Goal: Information Seeking & Learning: Learn about a topic

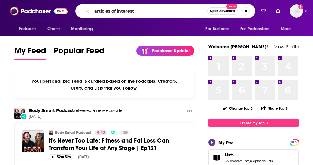
type input "articles of interest"
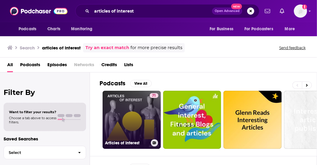
click at [147, 113] on link "71 Articles of Interest" at bounding box center [132, 120] width 58 height 58
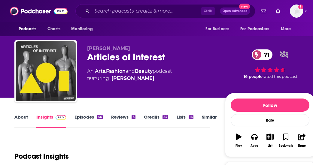
click at [20, 115] on link "About" at bounding box center [21, 121] width 14 height 14
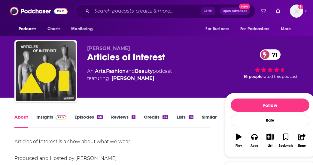
click at [147, 139] on div "Articles of Interest is a show about what we wear. Produced and Hosted by [PERS…" at bounding box center [111, 150] width 195 height 25
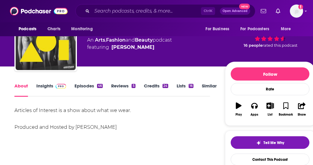
scroll to position [12, 0]
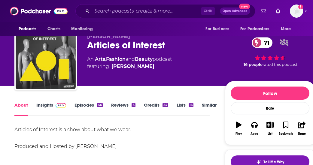
click at [48, 106] on link "Insights" at bounding box center [51, 109] width 30 height 14
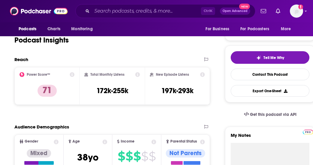
scroll to position [145, 0]
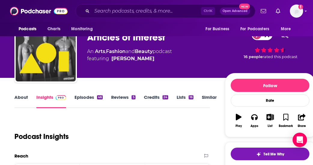
scroll to position [0, 0]
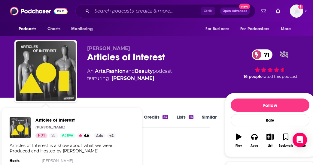
click at [168, 149] on div "Podcast Insights" at bounding box center [109, 153] width 191 height 31
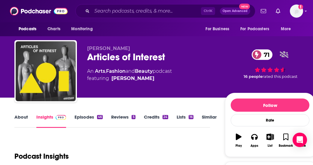
click at [93, 118] on link "Episodes 46" at bounding box center [88, 121] width 28 height 14
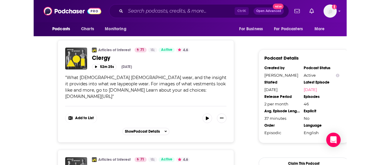
scroll to position [588, 0]
